Goal: Task Accomplishment & Management: Use online tool/utility

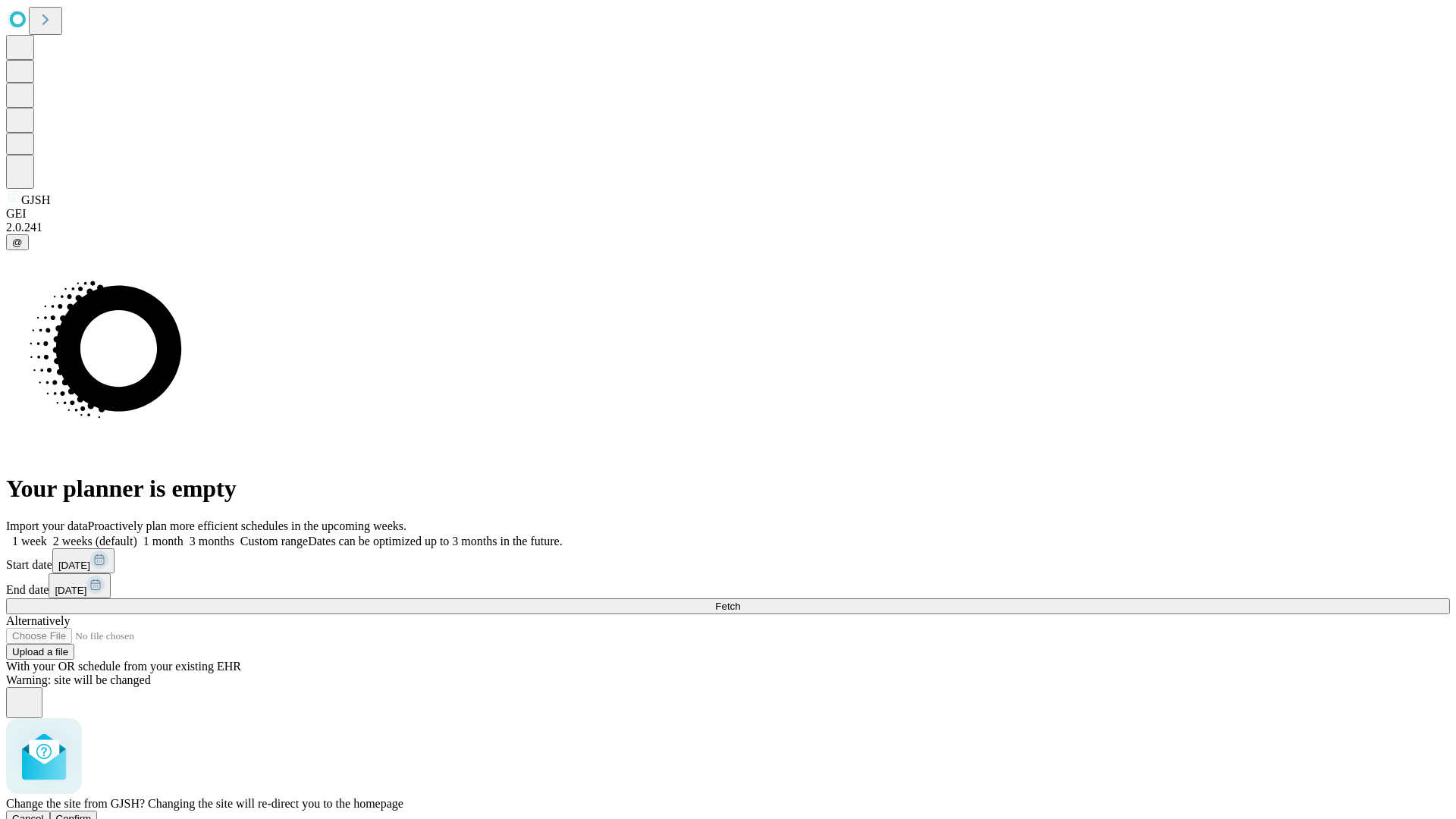
click at [92, 813] on span "Confirm" at bounding box center [74, 818] width 35 height 12
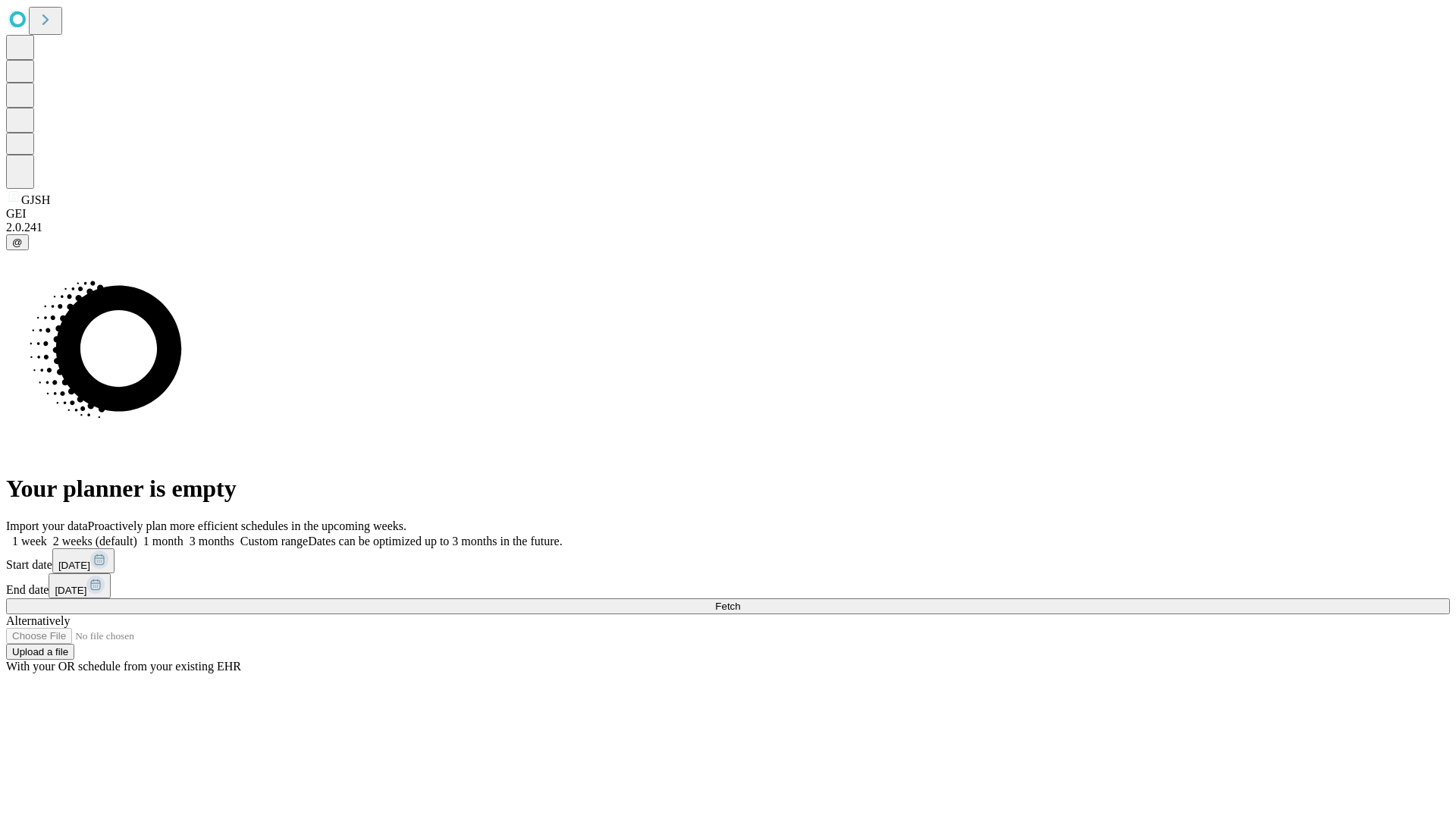
click at [47, 534] on label "1 week" at bounding box center [26, 540] width 41 height 13
click at [740, 600] on span "Fetch" at bounding box center [728, 606] width 25 height 12
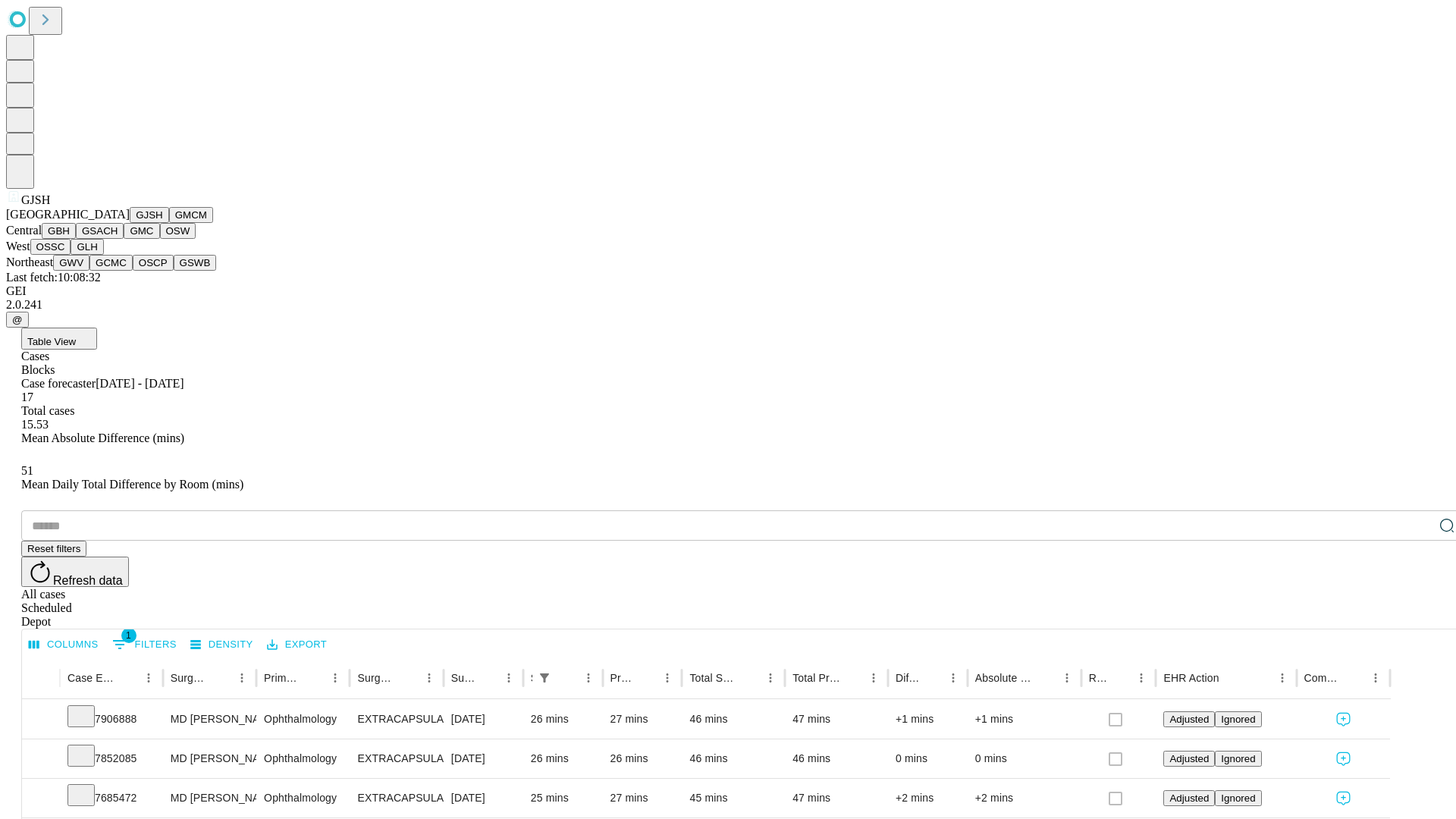
click at [169, 223] on button "GMCM" at bounding box center [191, 215] width 44 height 16
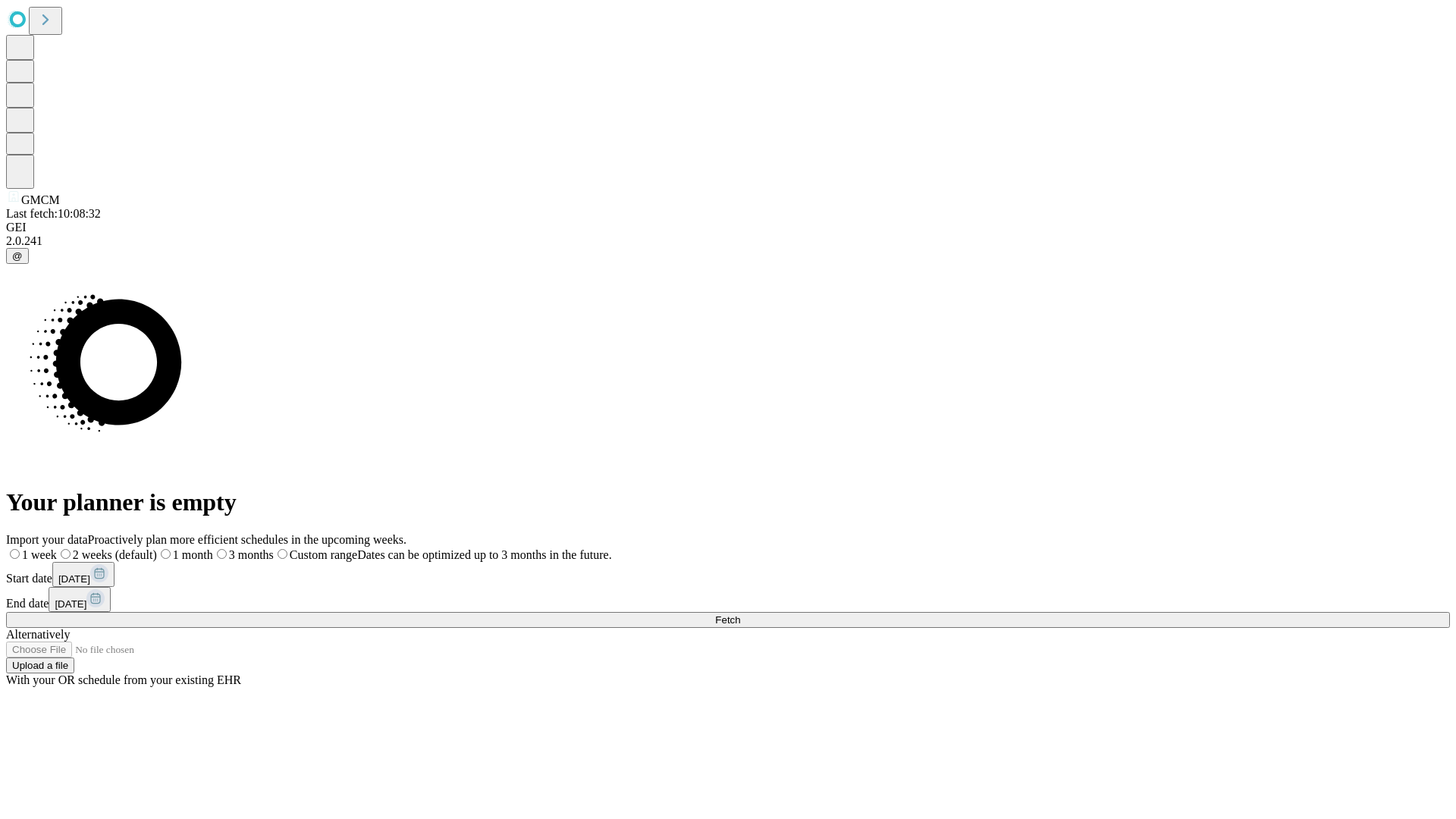
click at [57, 548] on label "1 week" at bounding box center [32, 554] width 51 height 13
click at [740, 614] on span "Fetch" at bounding box center [728, 620] width 25 height 12
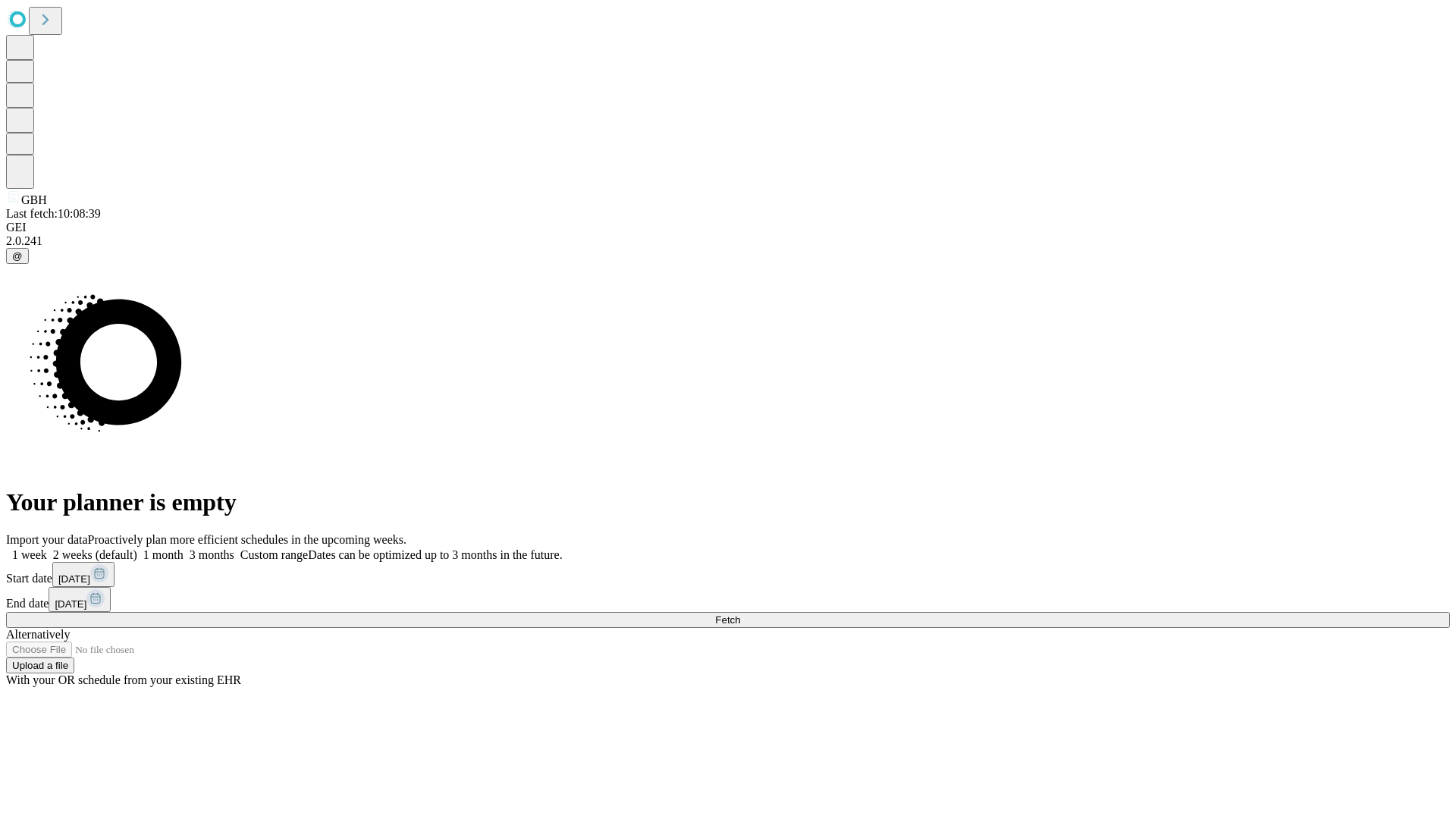
click at [47, 548] on label "1 week" at bounding box center [26, 554] width 41 height 13
click at [740, 614] on span "Fetch" at bounding box center [728, 620] width 25 height 12
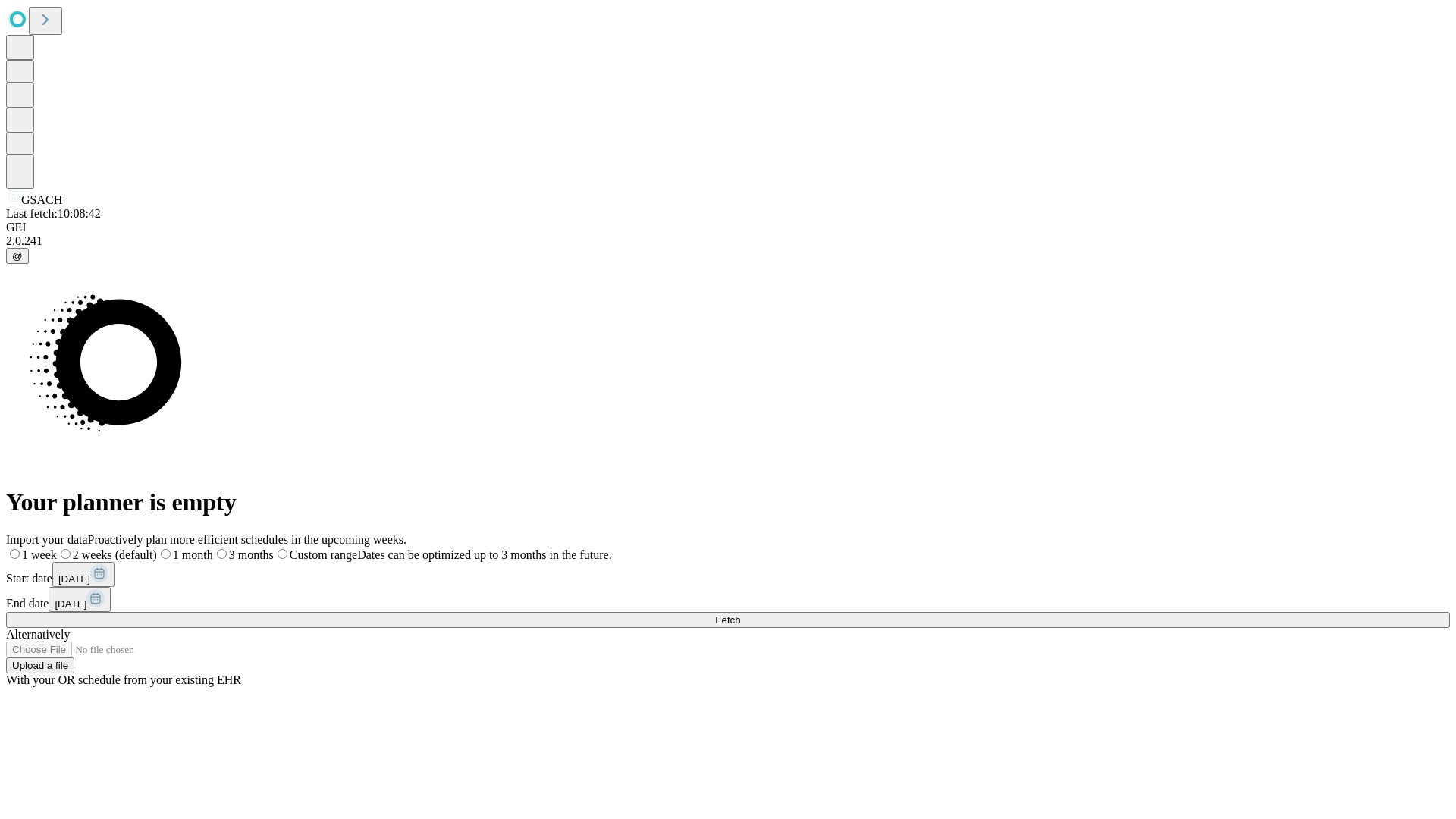
click at [57, 548] on label "1 week" at bounding box center [32, 554] width 51 height 13
click at [740, 614] on span "Fetch" at bounding box center [728, 620] width 25 height 12
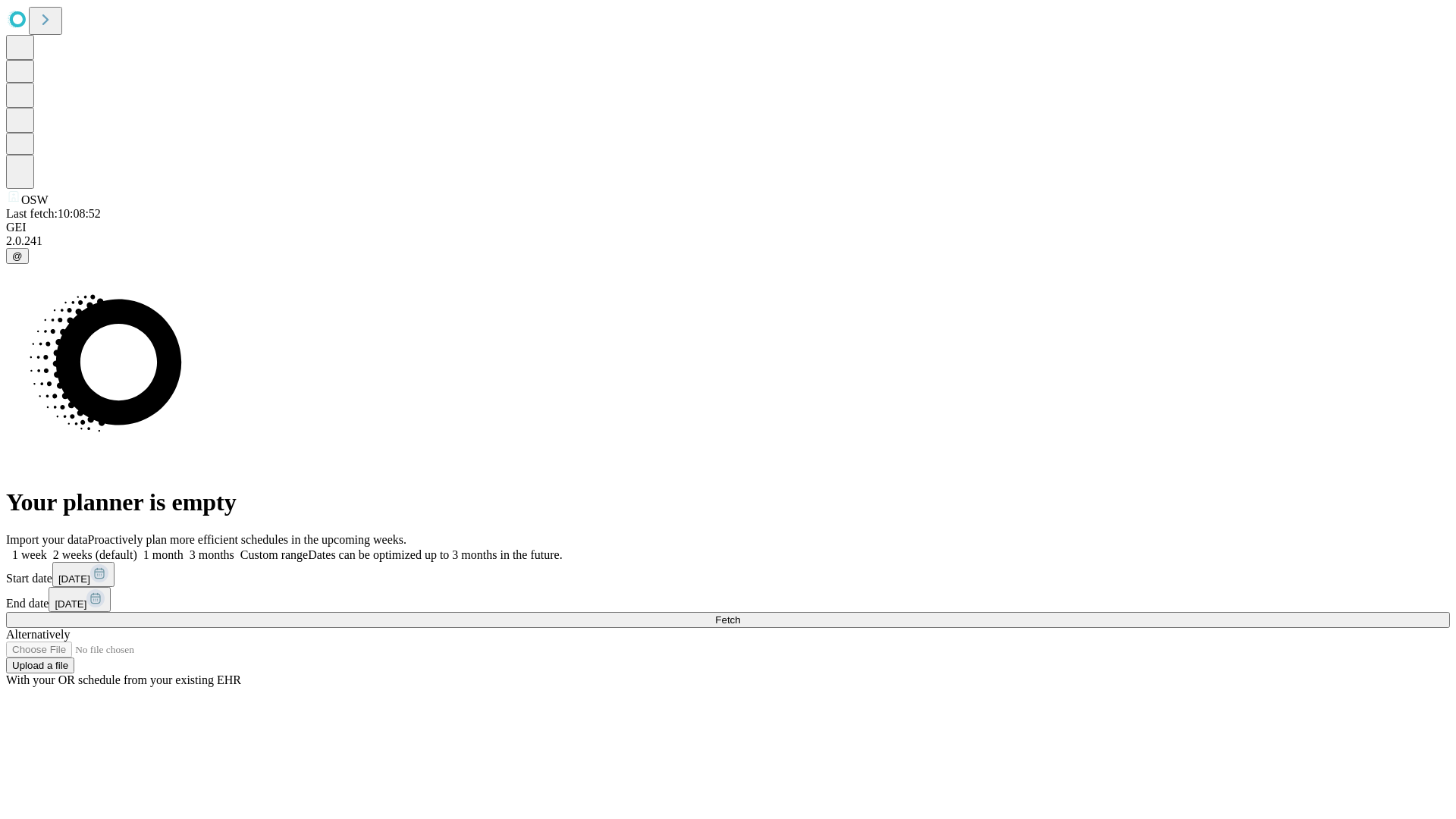
click at [47, 548] on label "1 week" at bounding box center [26, 554] width 41 height 13
click at [740, 614] on span "Fetch" at bounding box center [728, 620] width 25 height 12
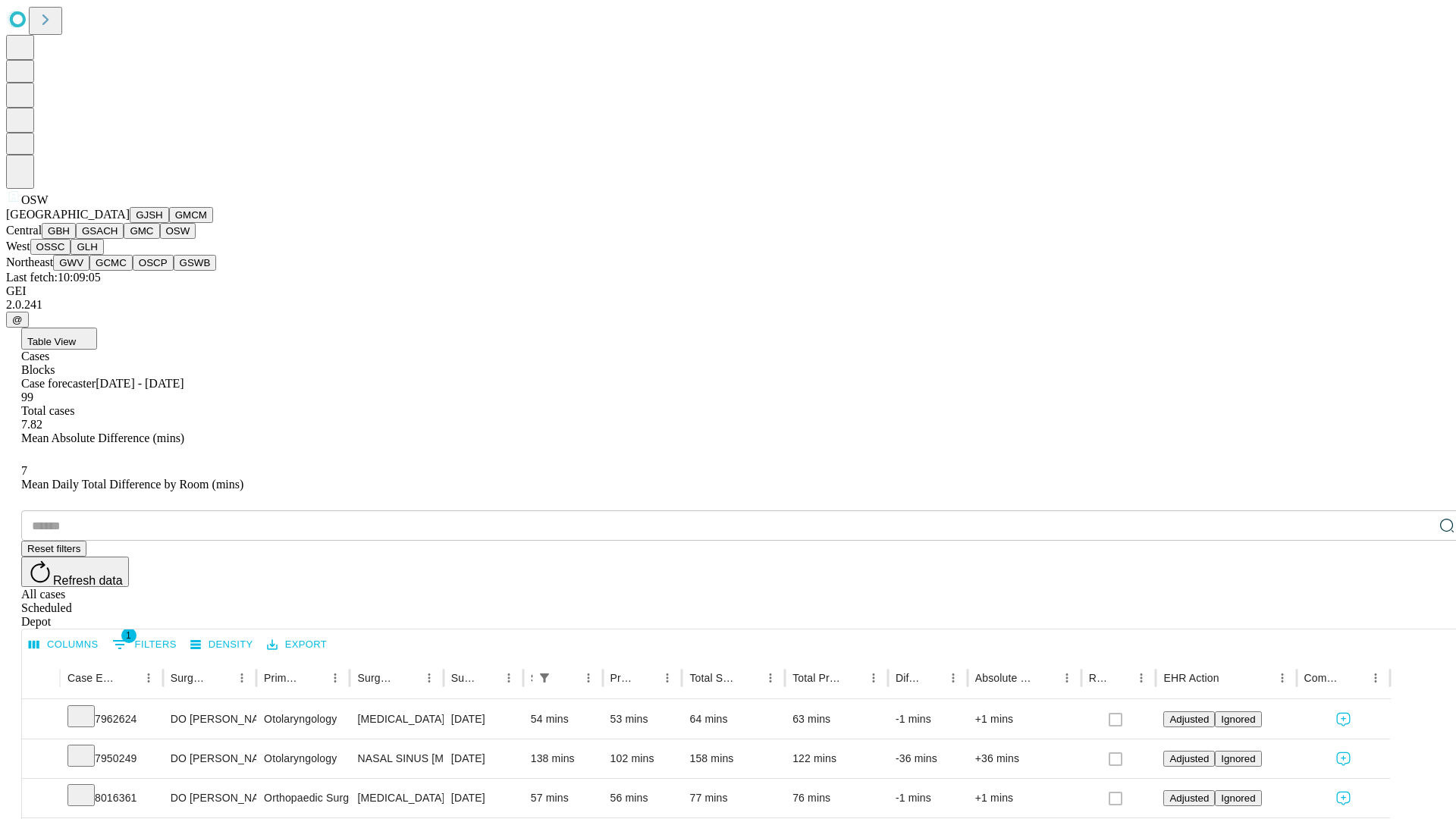
click at [72, 255] on button "OSSC" at bounding box center [50, 246] width 41 height 16
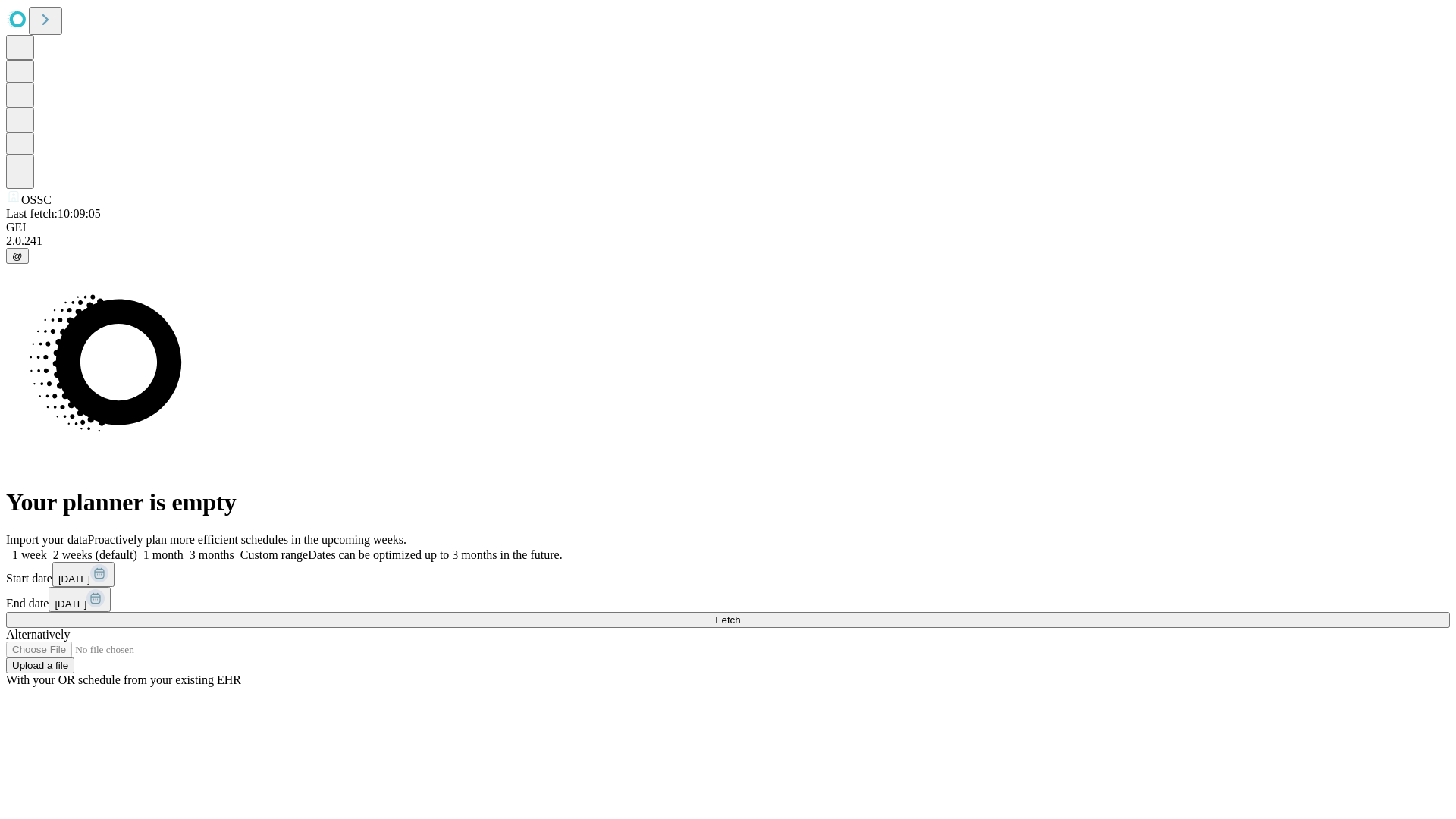
click at [47, 548] on label "1 week" at bounding box center [26, 554] width 41 height 13
click at [740, 614] on span "Fetch" at bounding box center [728, 620] width 25 height 12
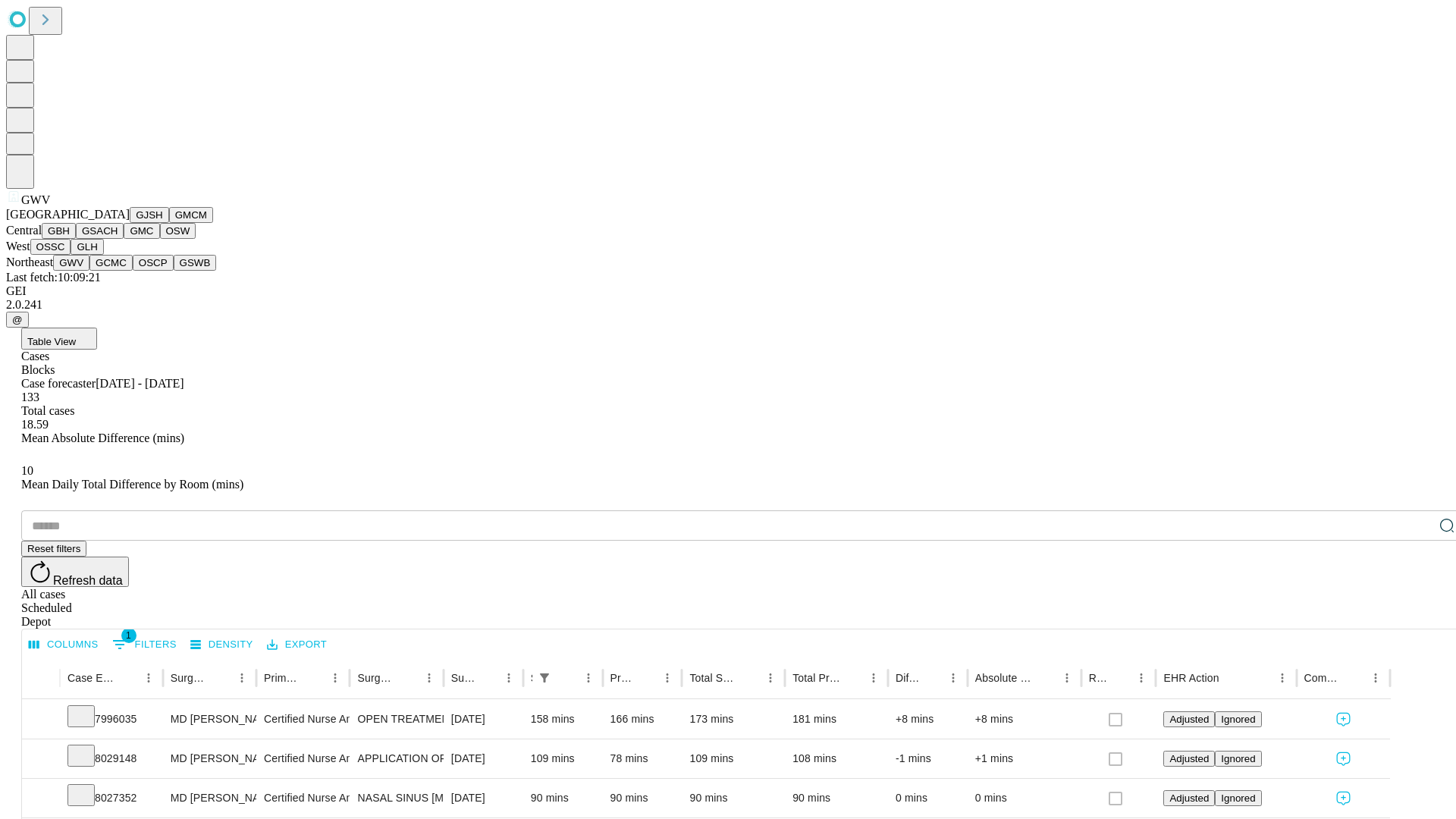
click at [118, 271] on button "GCMC" at bounding box center [111, 262] width 43 height 16
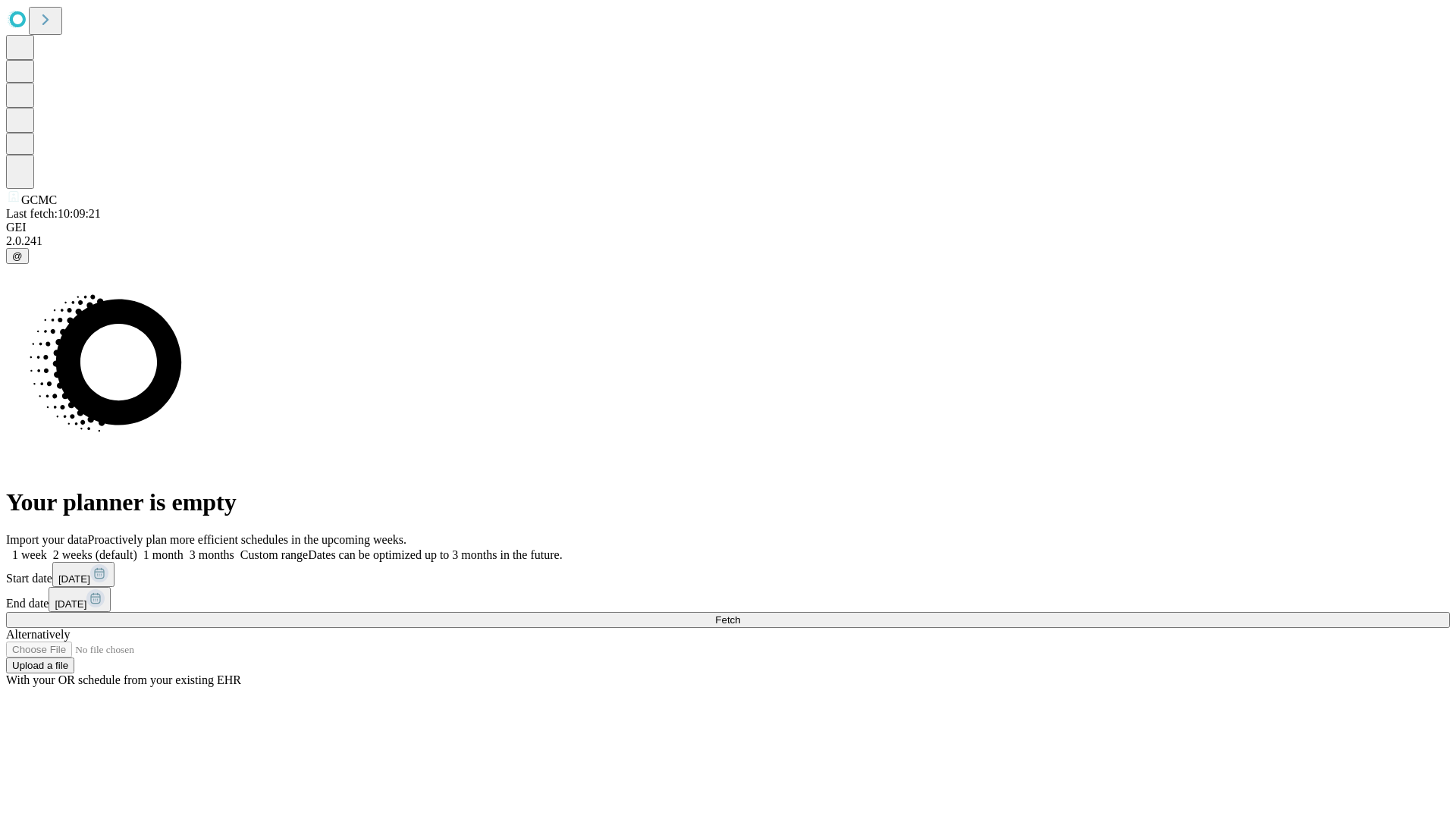
click at [47, 548] on label "1 week" at bounding box center [26, 554] width 41 height 13
click at [740, 614] on span "Fetch" at bounding box center [728, 620] width 25 height 12
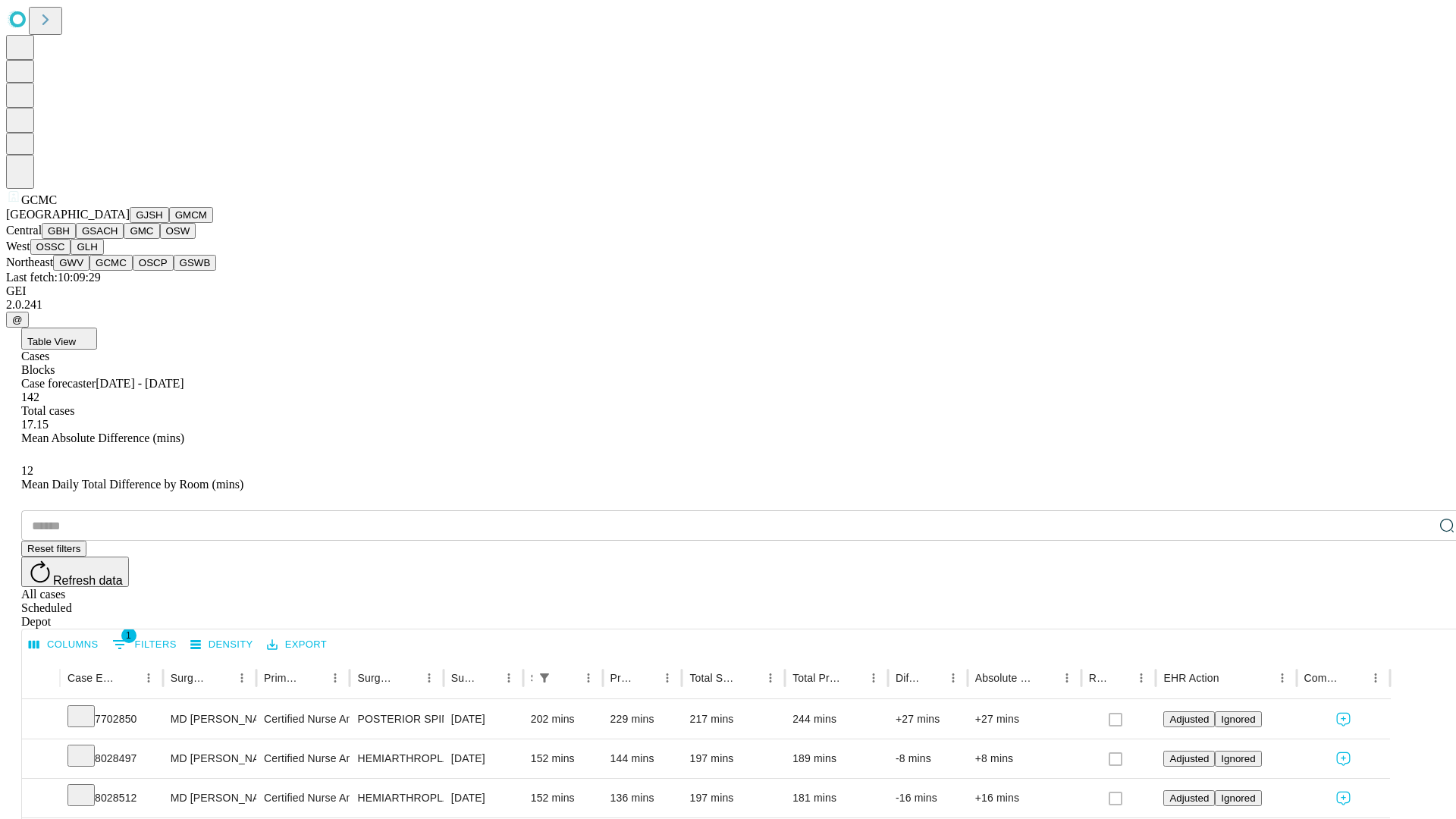
click at [132, 271] on button "OSCP" at bounding box center [152, 262] width 41 height 16
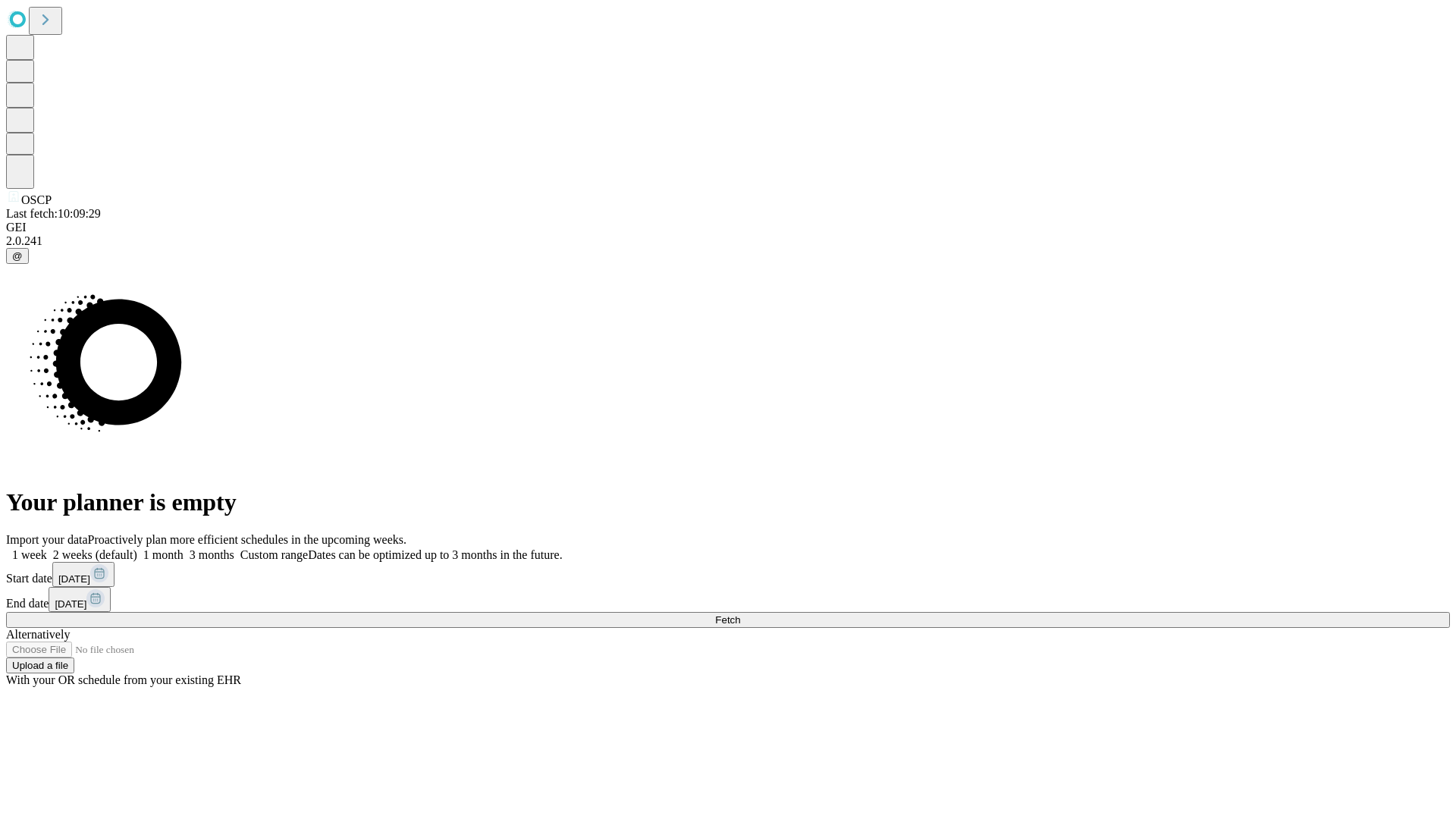
click at [47, 548] on label "1 week" at bounding box center [26, 554] width 41 height 13
click at [740, 614] on span "Fetch" at bounding box center [728, 620] width 25 height 12
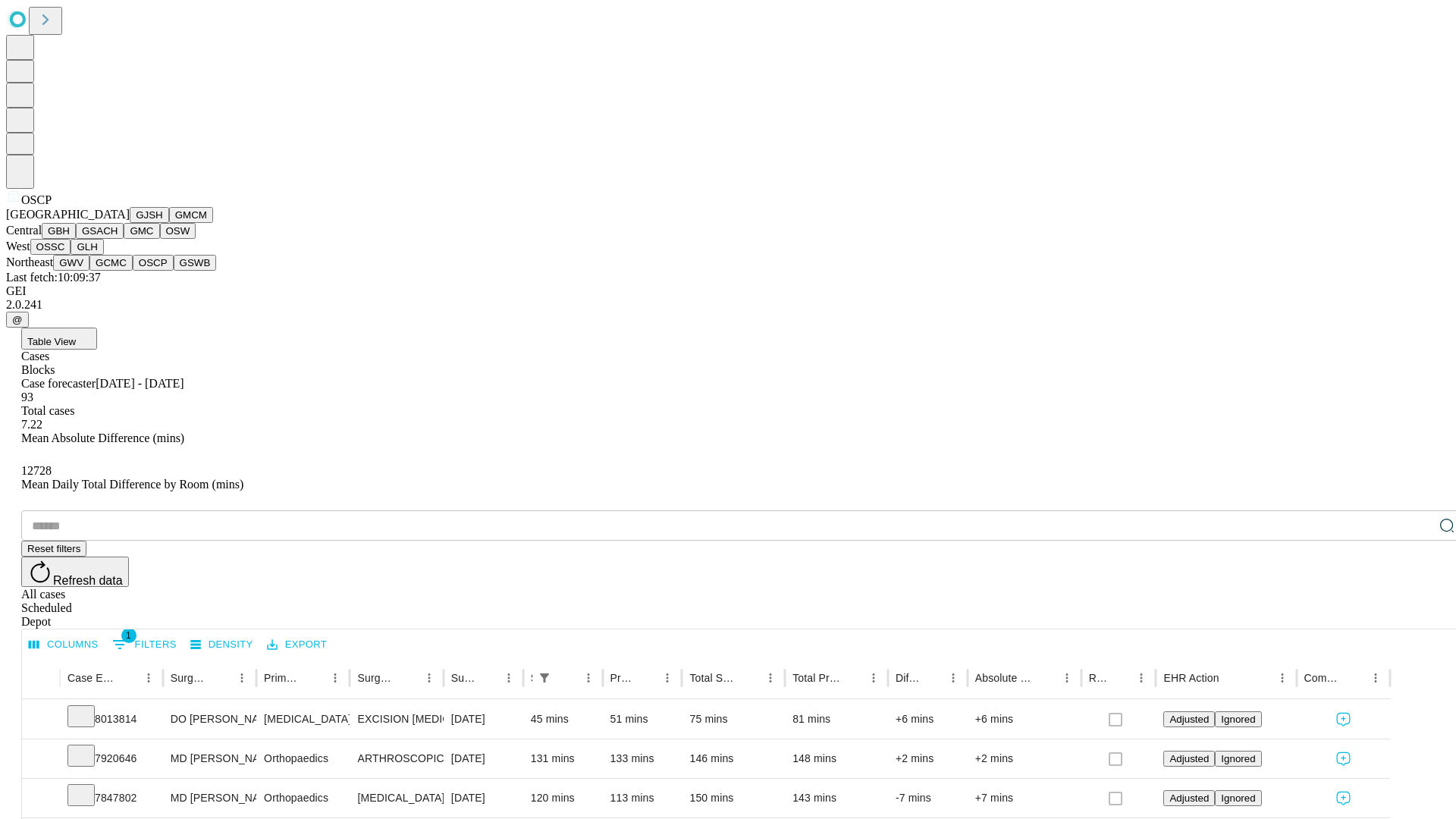
click at [174, 271] on button "GSWB" at bounding box center [196, 262] width 43 height 16
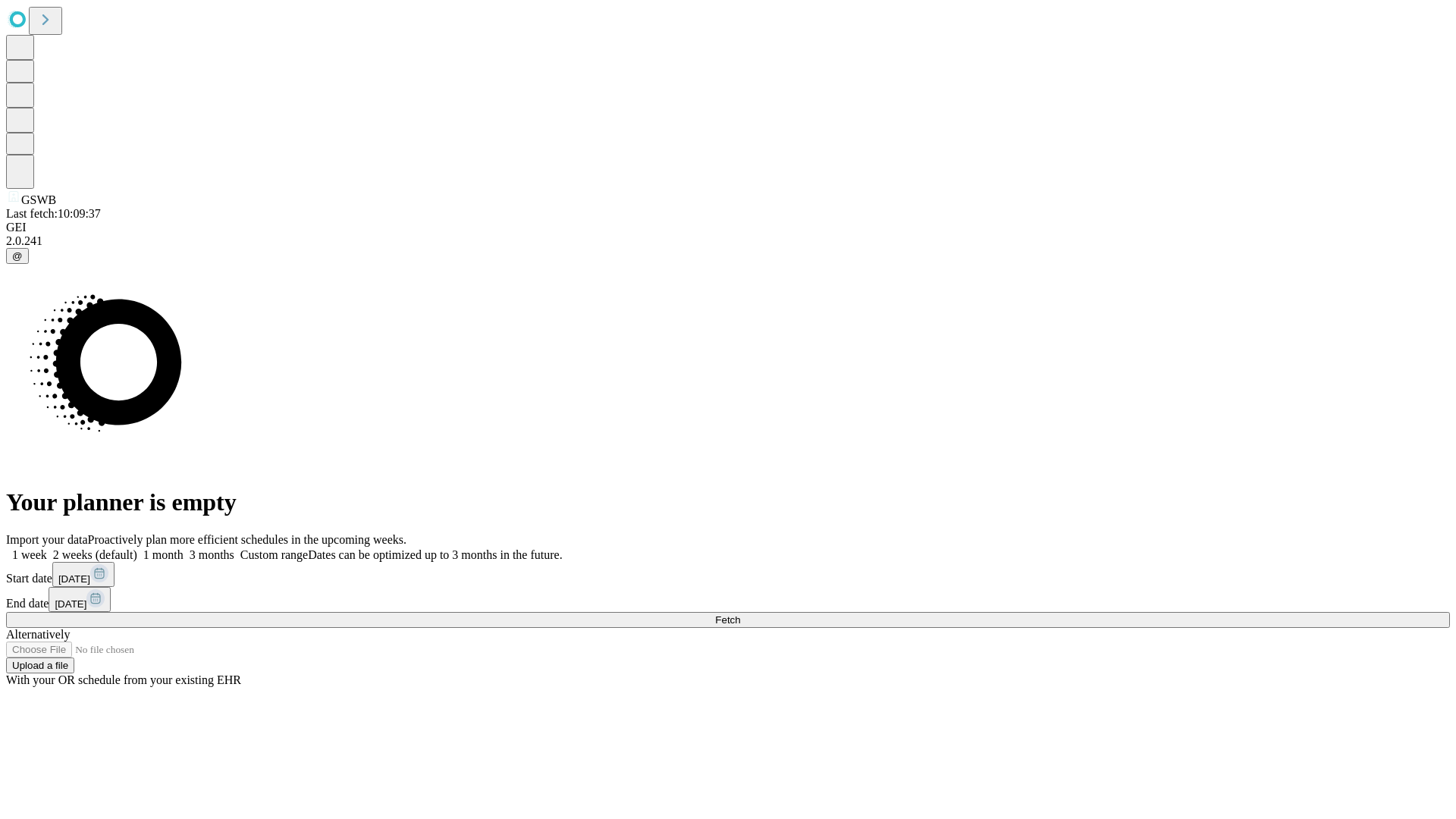
click at [47, 548] on label "1 week" at bounding box center [26, 554] width 41 height 13
click at [740, 614] on span "Fetch" at bounding box center [728, 620] width 25 height 12
